Goal: Navigation & Orientation: Find specific page/section

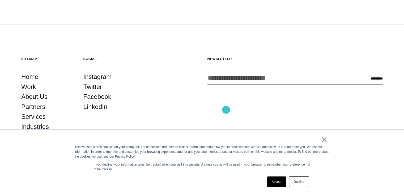
scroll to position [1437, 0]
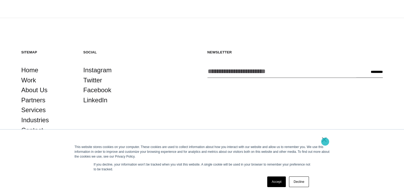
click at [325, 141] on link "×" at bounding box center [324, 139] width 6 height 5
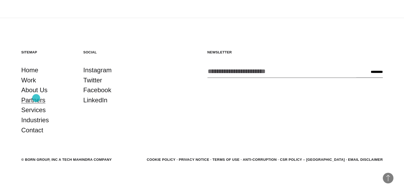
click at [36, 98] on link "Partners" at bounding box center [33, 100] width 24 height 10
click at [32, 130] on link "Contact" at bounding box center [32, 130] width 22 height 10
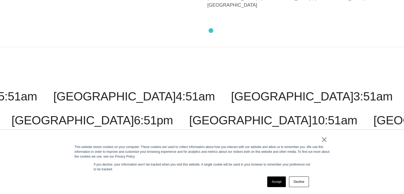
scroll to position [1336, 0]
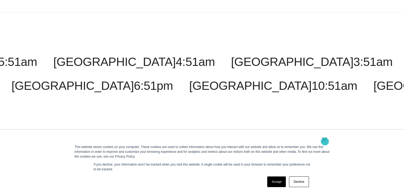
click at [325, 141] on link "×" at bounding box center [324, 139] width 6 height 5
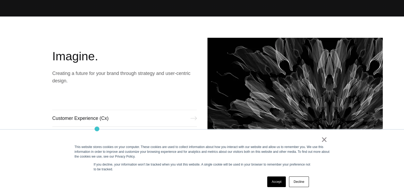
scroll to position [180, 0]
